Goal: Check status: Check status

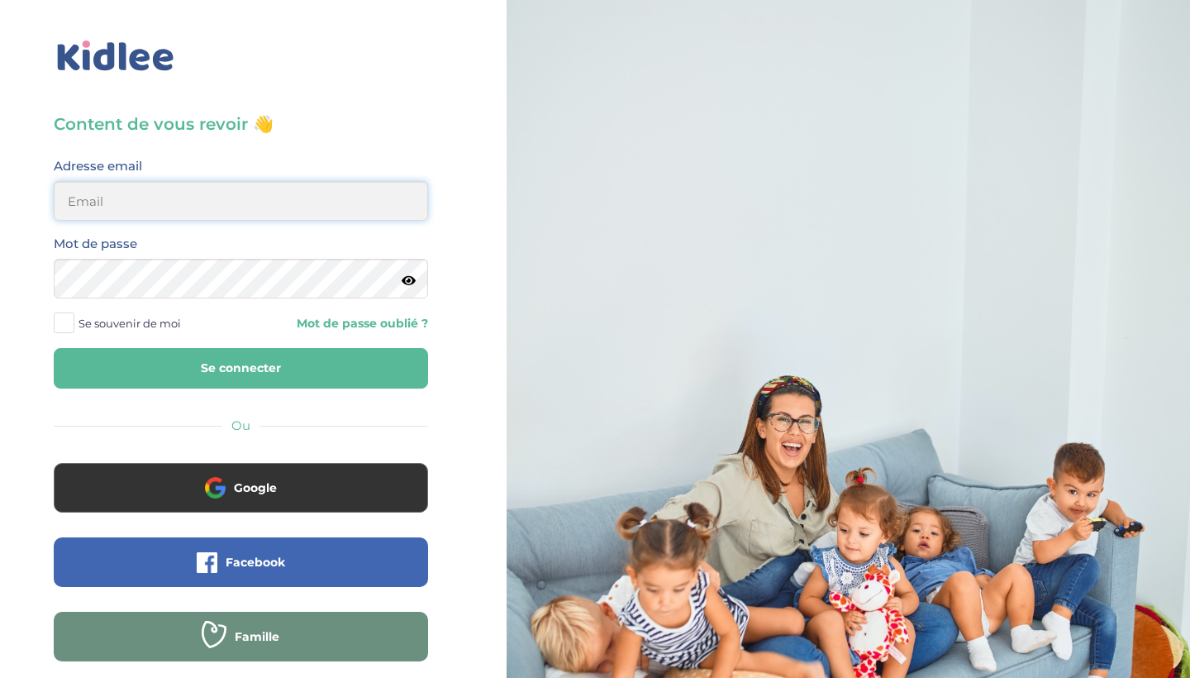
type input "[EMAIL_ADDRESS][DOMAIN_NAME]"
click at [241, 368] on button "Se connecter" at bounding box center [241, 368] width 374 height 41
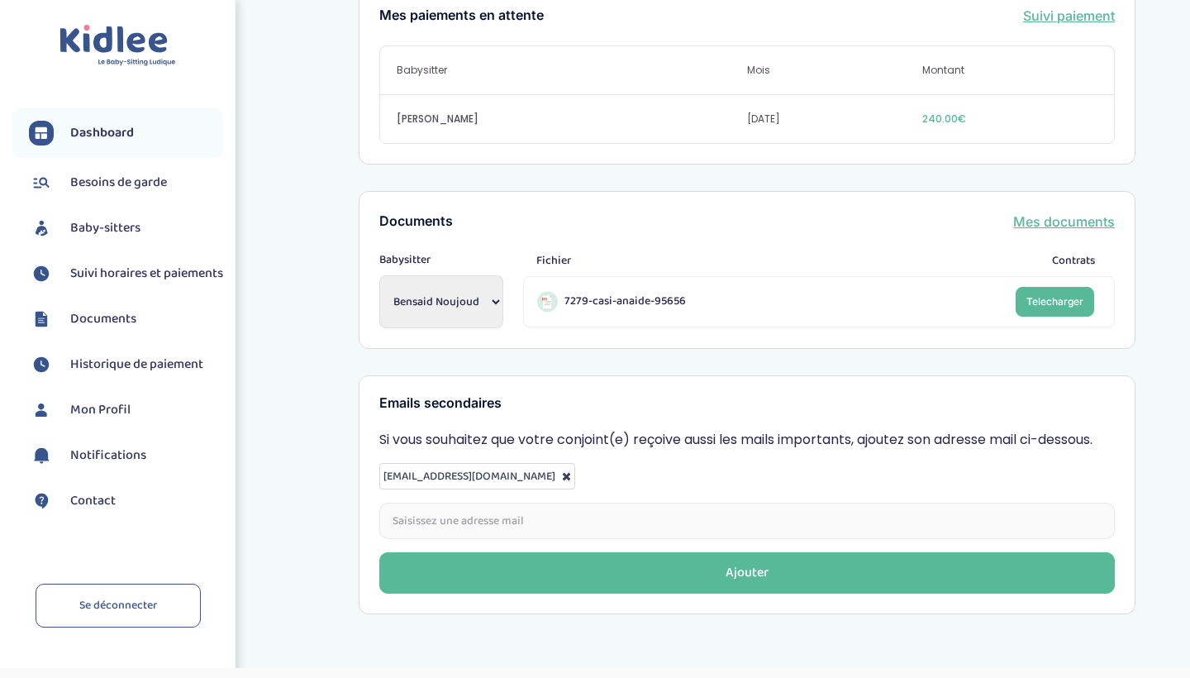
scroll to position [572, 0]
click at [103, 276] on span "Suivi horaires et paiements" at bounding box center [146, 274] width 153 height 20
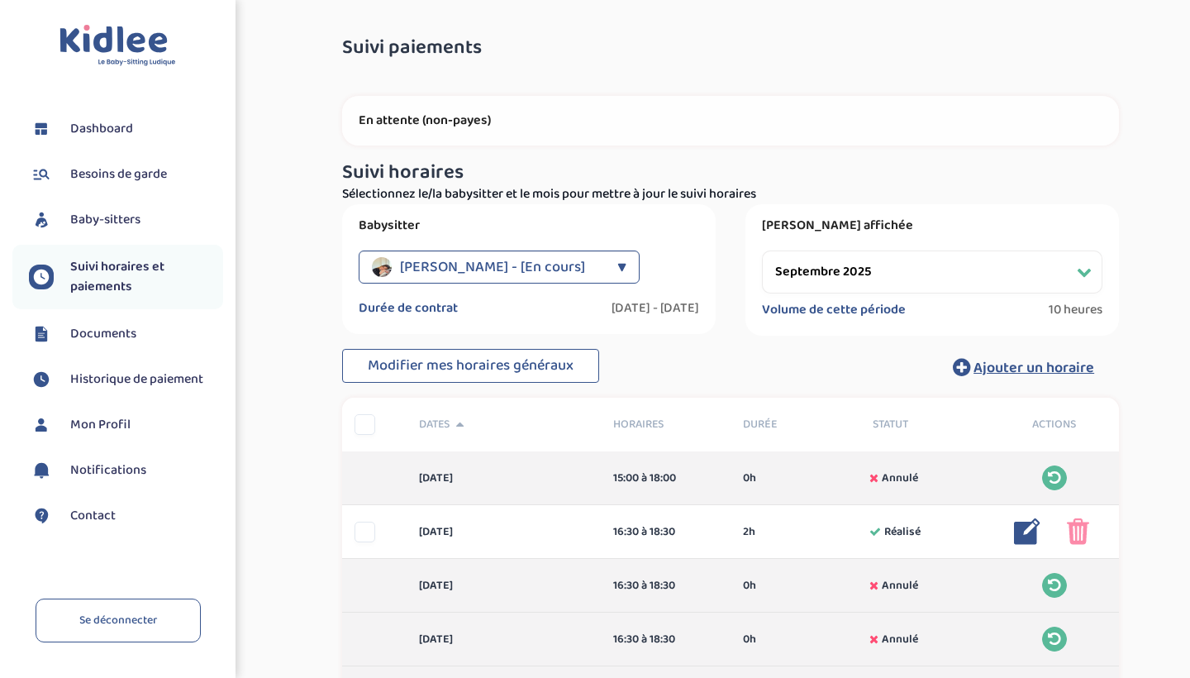
select select "septembre 2025"
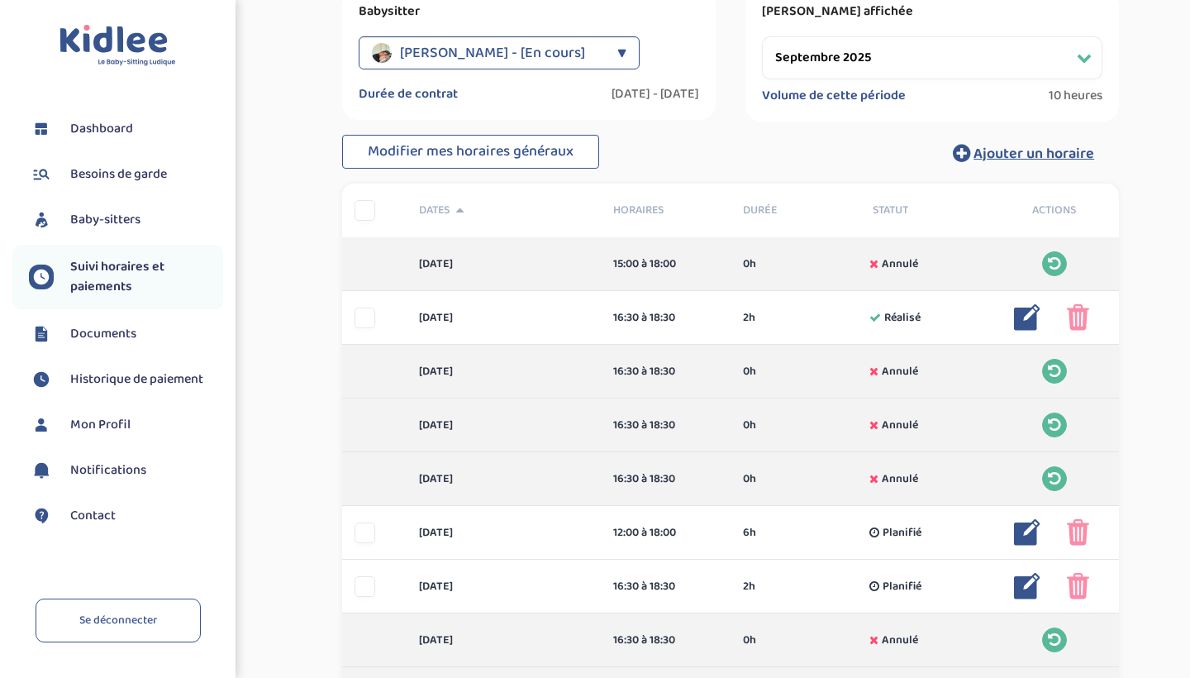
scroll to position [231, 0]
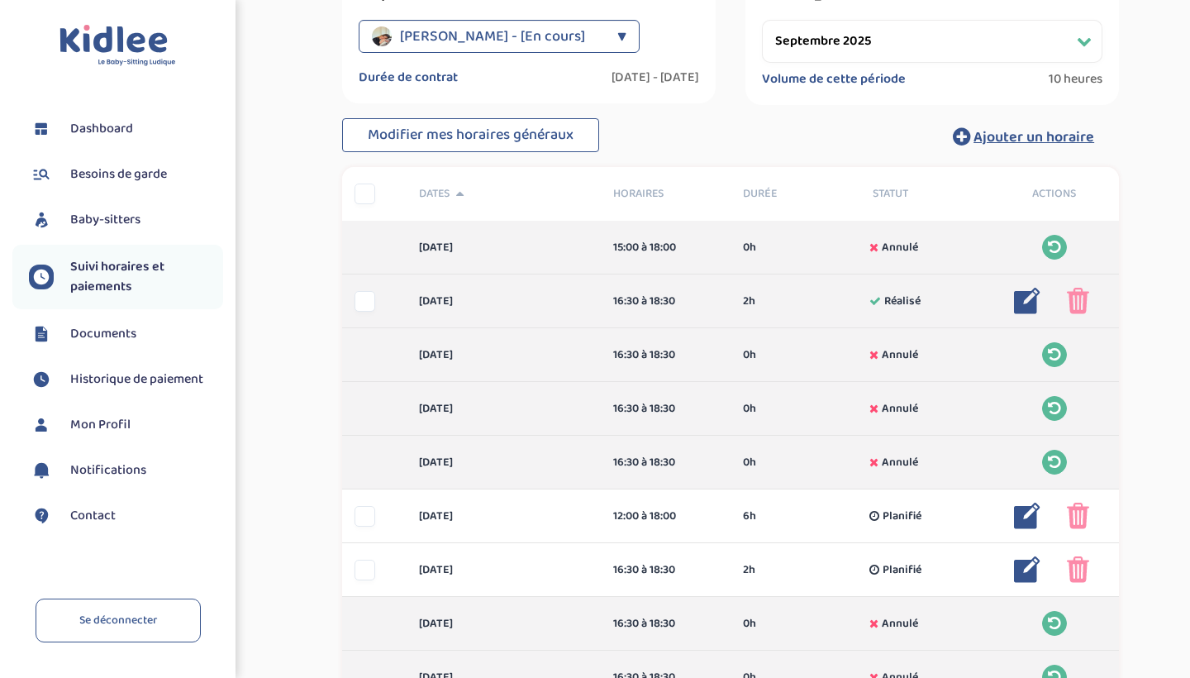
click at [1021, 303] on img at bounding box center [1027, 301] width 26 height 26
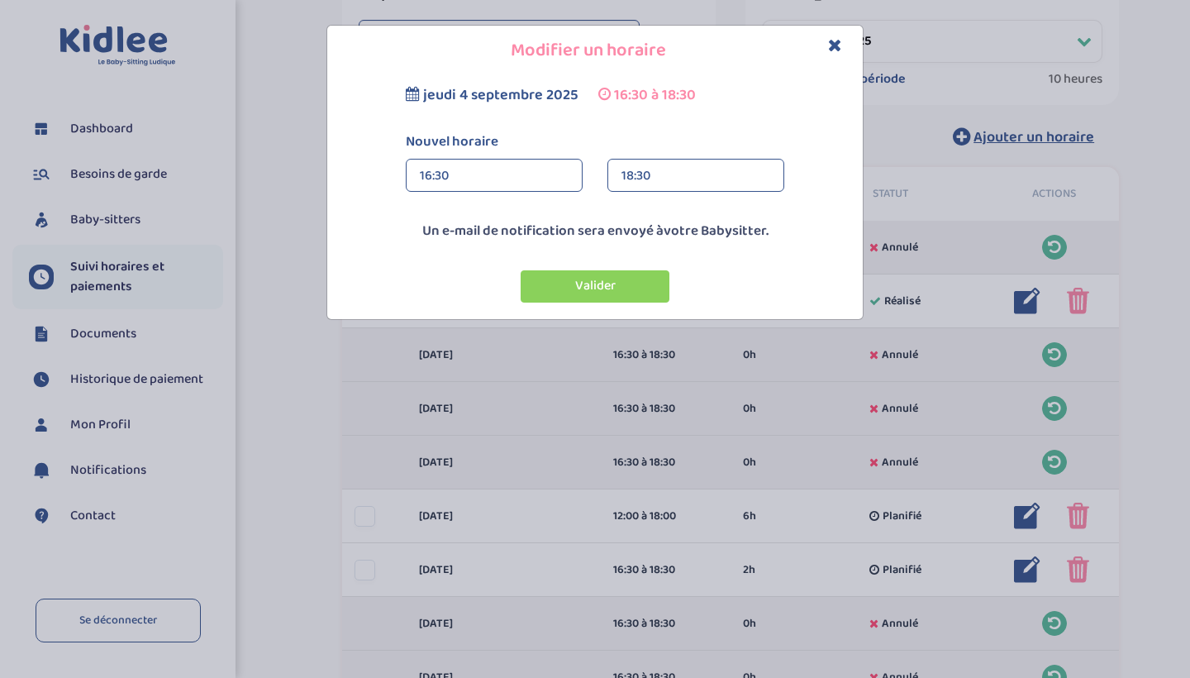
click at [497, 176] on div "16:30" at bounding box center [494, 176] width 149 height 33
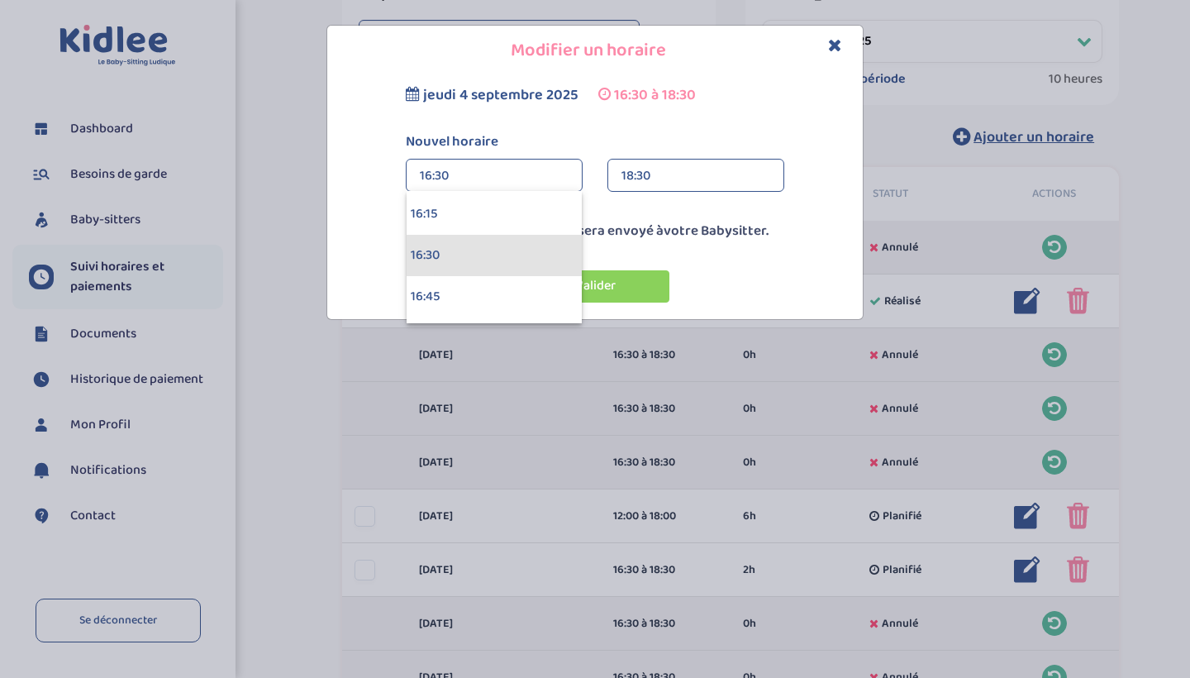
scroll to position [2693, 0]
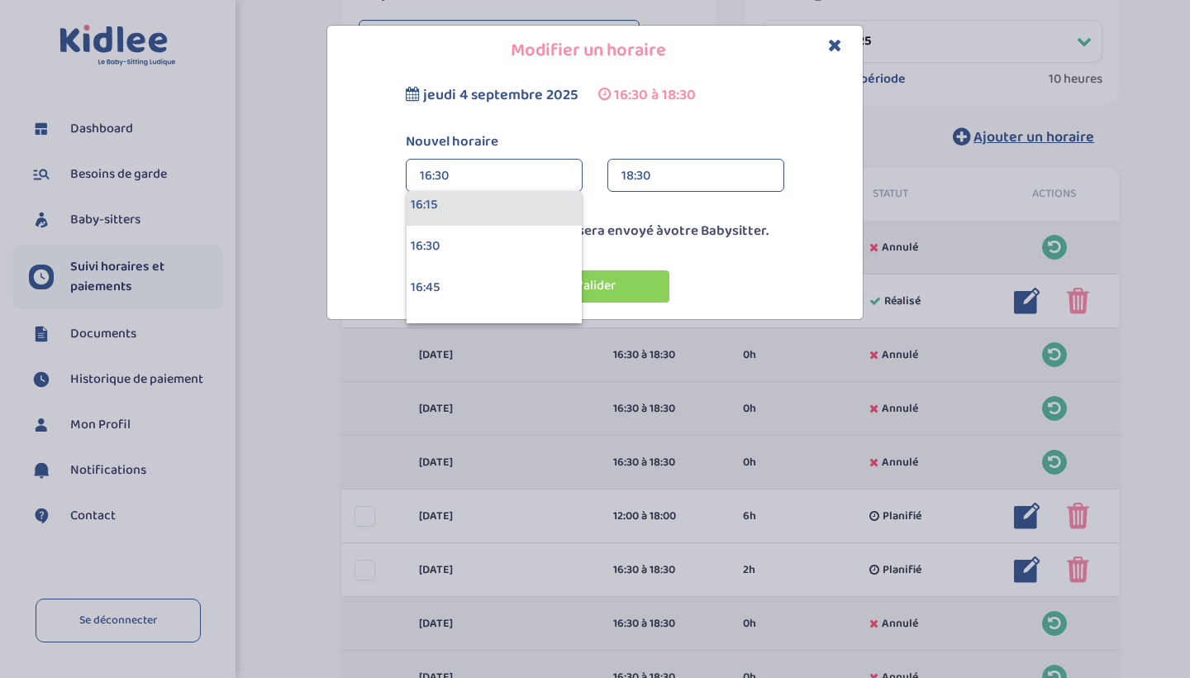
click at [458, 205] on div "16:15" at bounding box center [494, 204] width 175 height 41
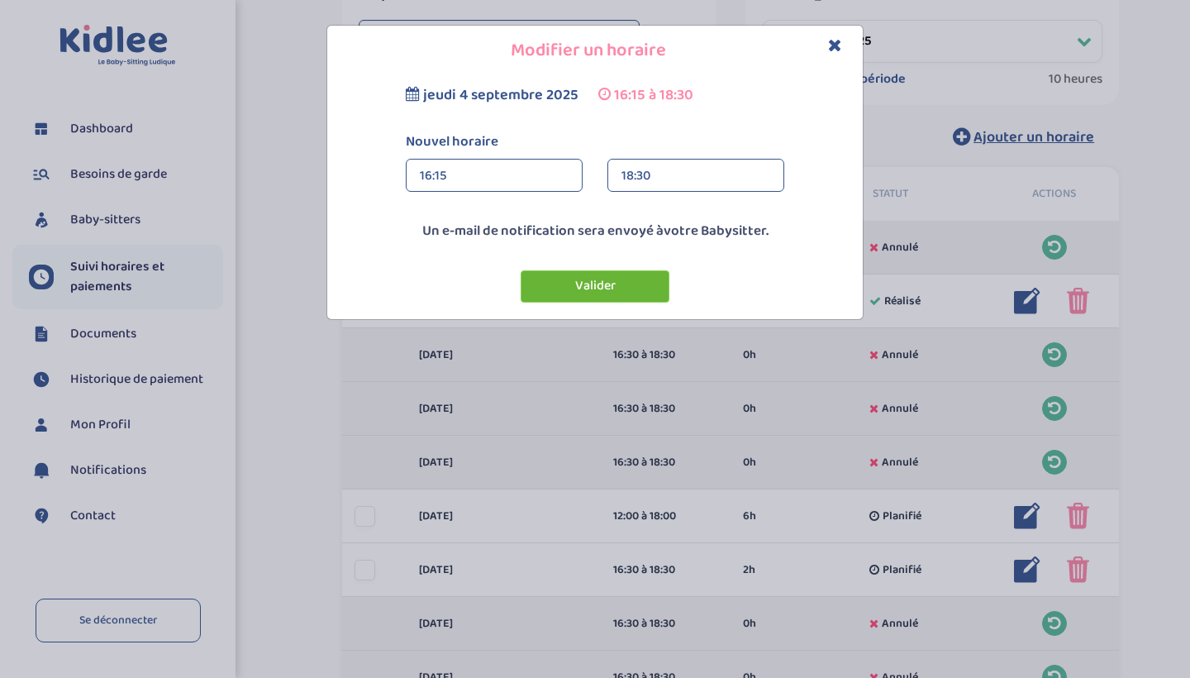
click at [583, 289] on button "Valider" at bounding box center [595, 286] width 149 height 32
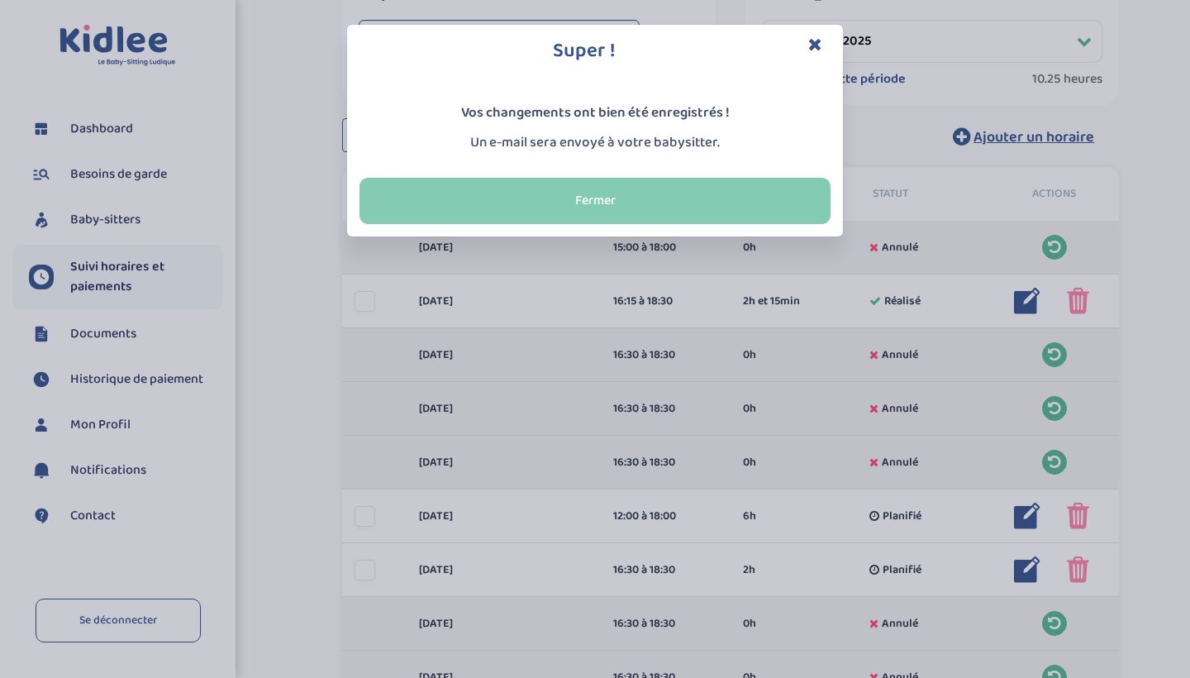
click at [618, 194] on button "Fermer" at bounding box center [595, 201] width 471 height 46
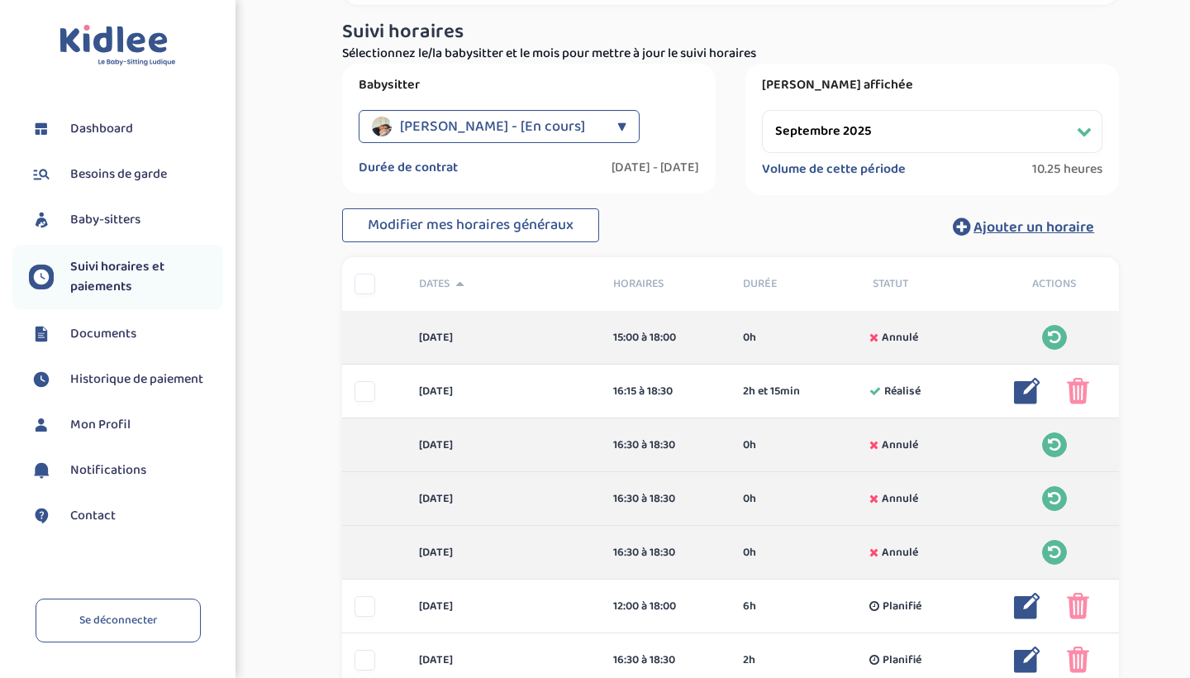
scroll to position [144, 0]
